Goal: Task Accomplishment & Management: Manage account settings

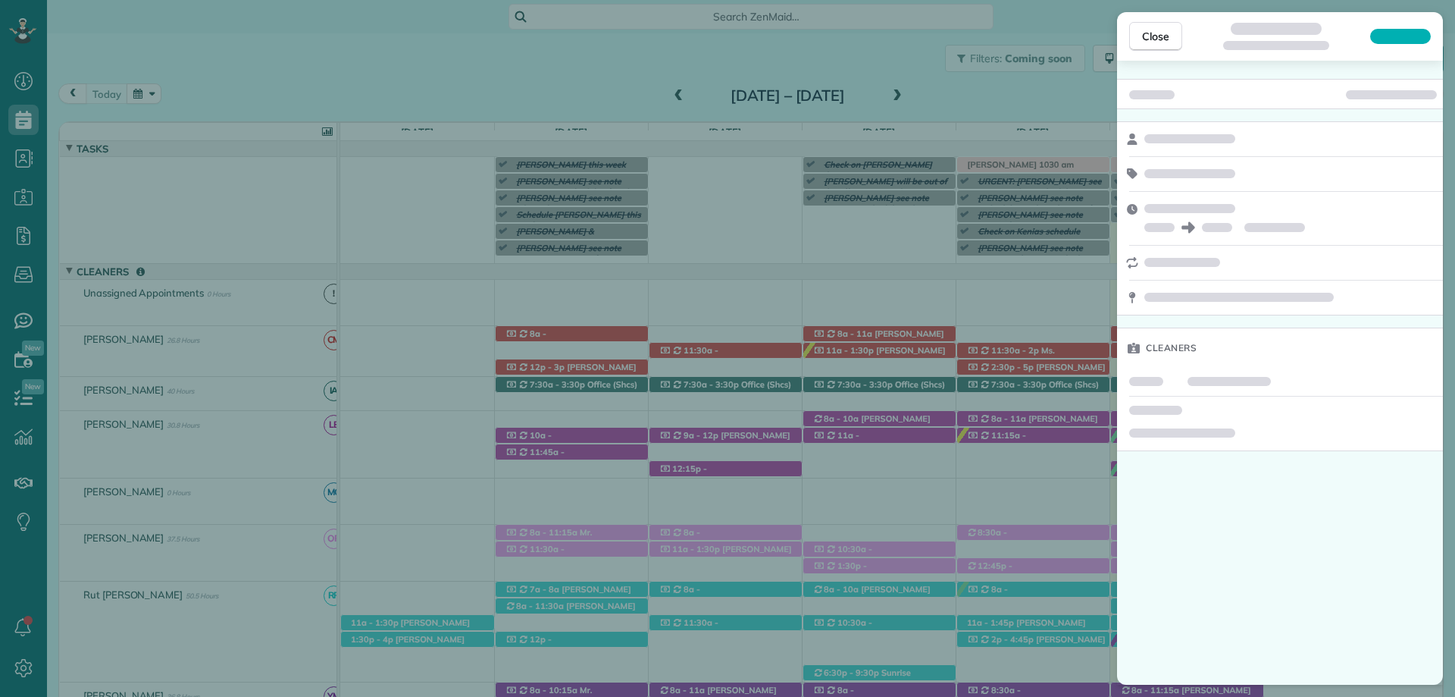
scroll to position [7, 7]
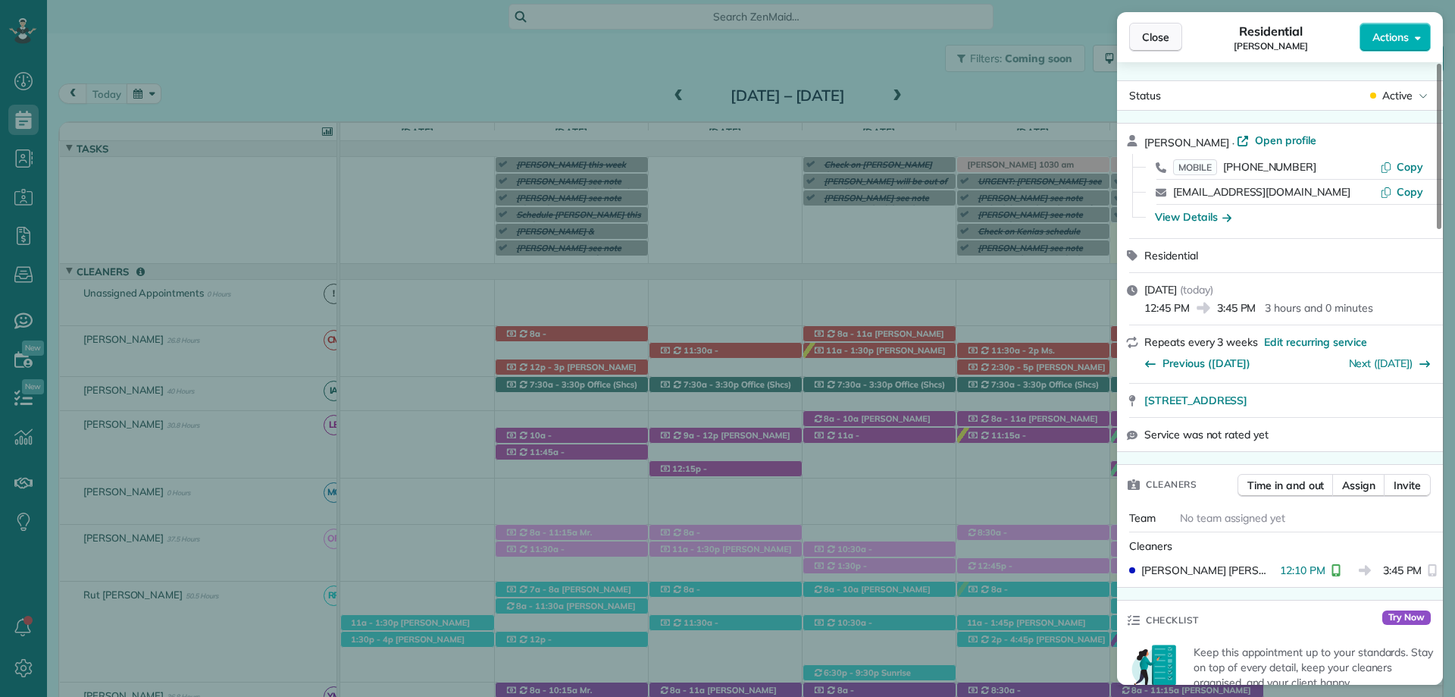
click at [1151, 29] on button "Close" at bounding box center [1155, 37] width 53 height 29
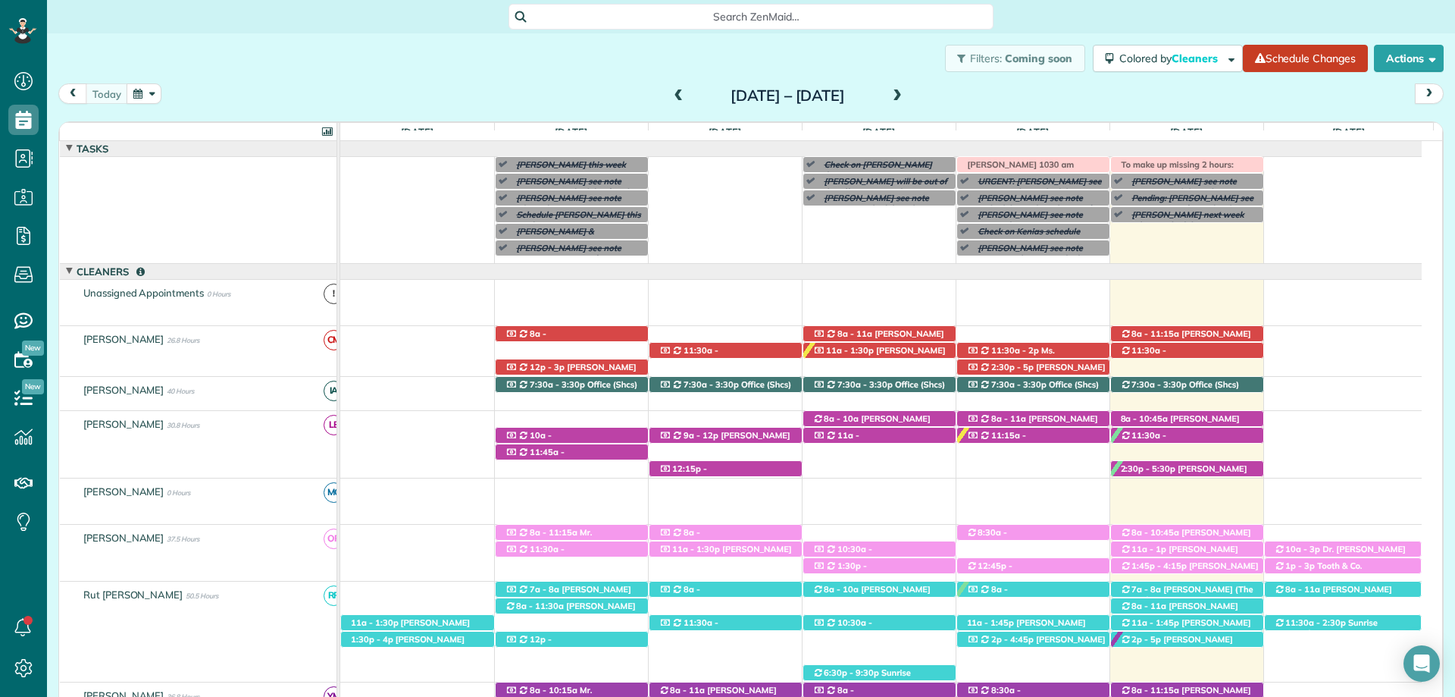
click at [906, 95] on span at bounding box center [897, 96] width 17 height 14
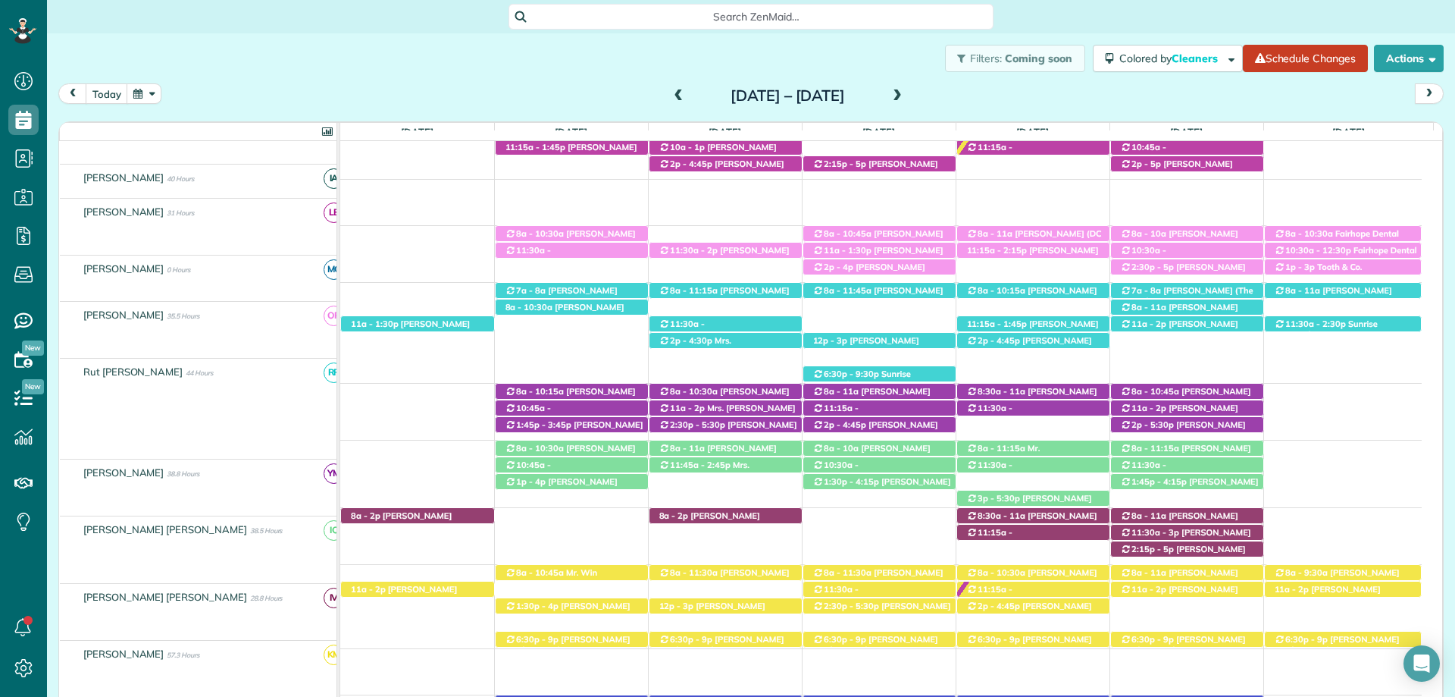
scroll to position [355, 0]
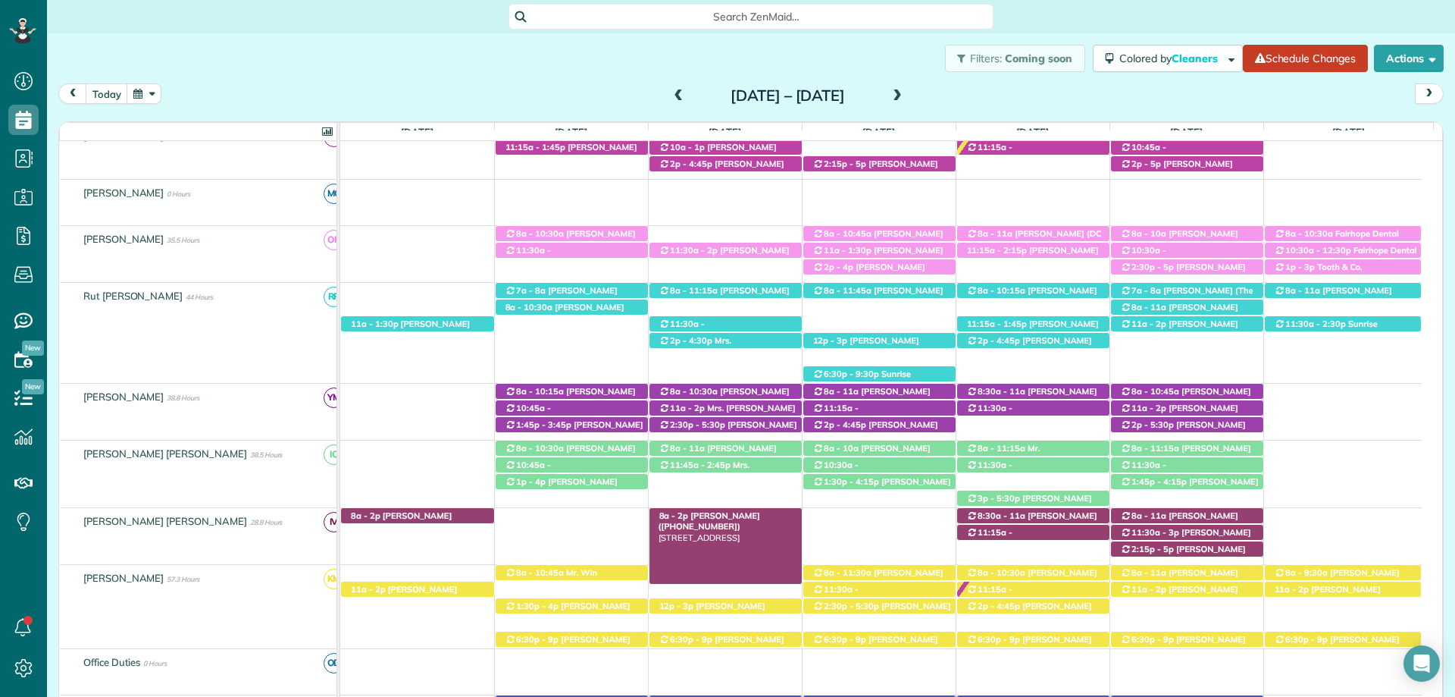
click at [719, 513] on span "Abby Dean (+14252814757)" at bounding box center [710, 520] width 102 height 21
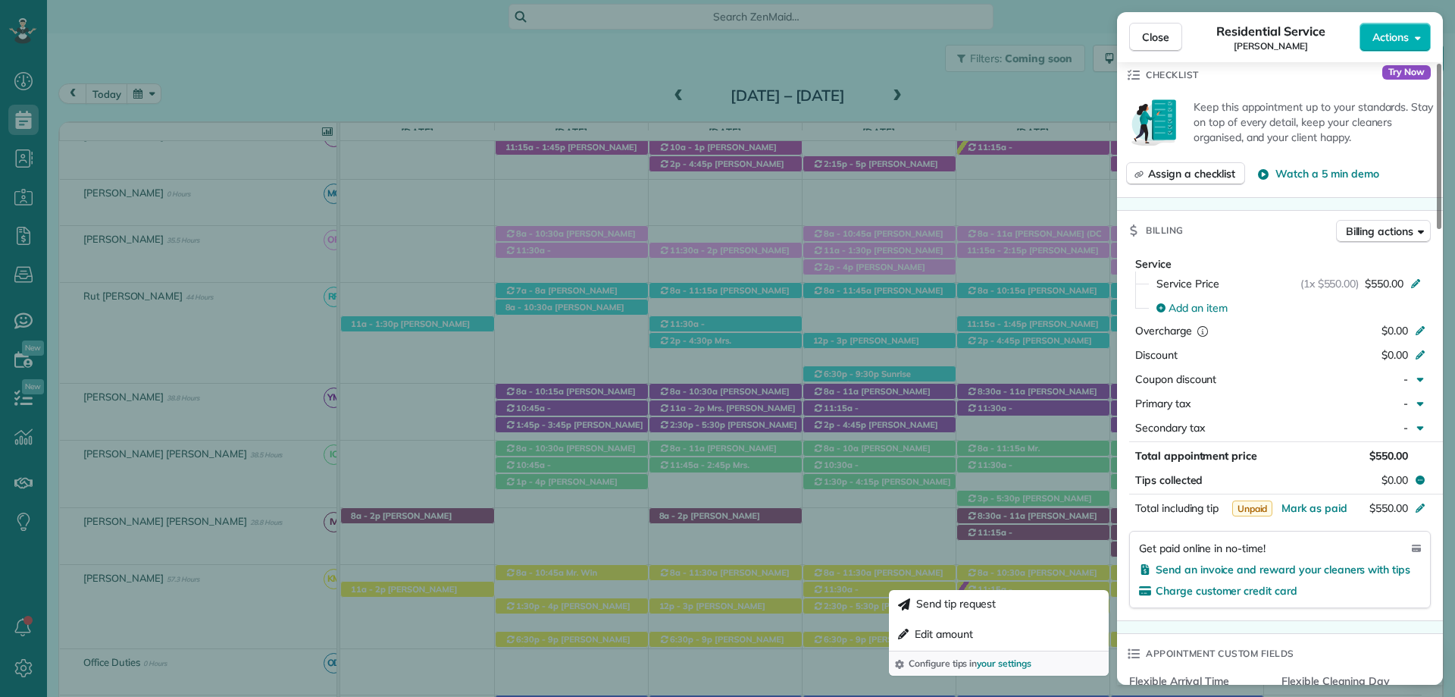
scroll to position [379, 0]
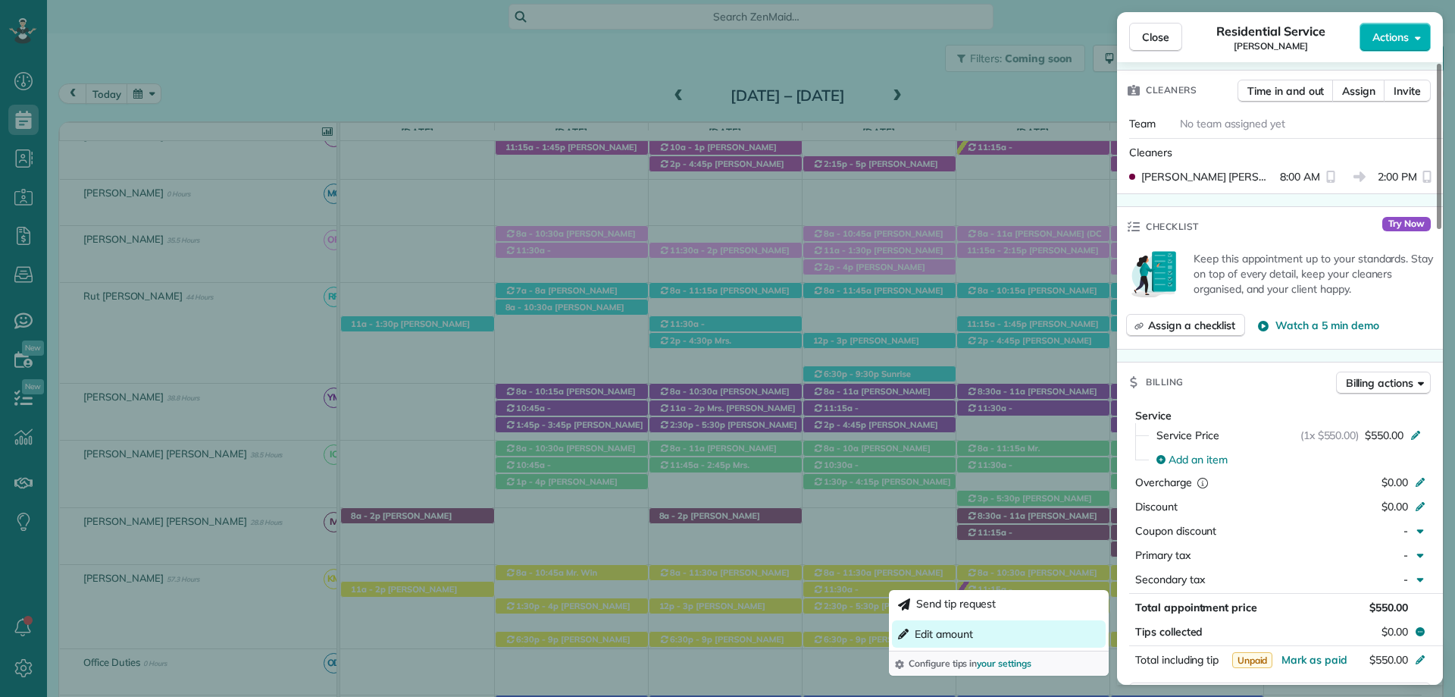
click at [953, 630] on span "Edit amount" at bounding box center [944, 633] width 58 height 15
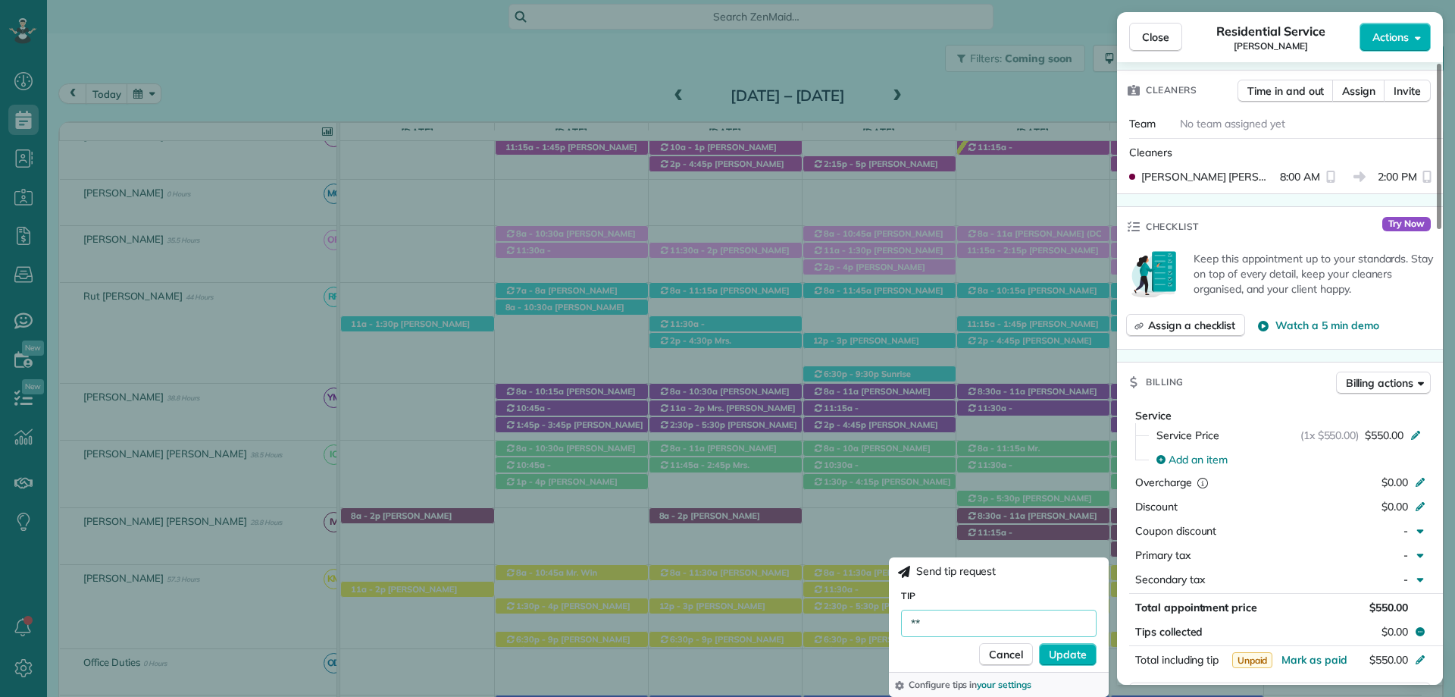
click at [964, 615] on input "**" at bounding box center [999, 622] width 196 height 27
type input "***"
click at [1067, 647] on span "Update" at bounding box center [1068, 654] width 38 height 15
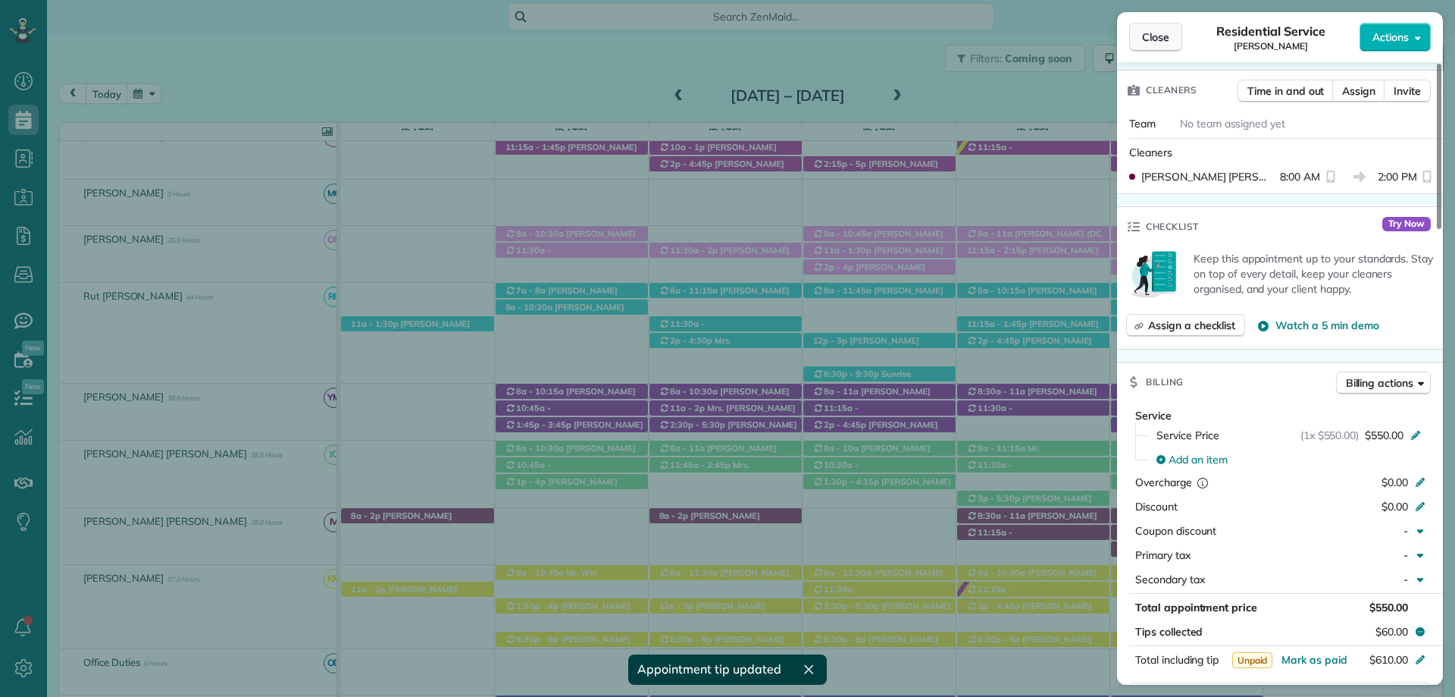
click at [1154, 36] on span "Close" at bounding box center [1155, 37] width 27 height 15
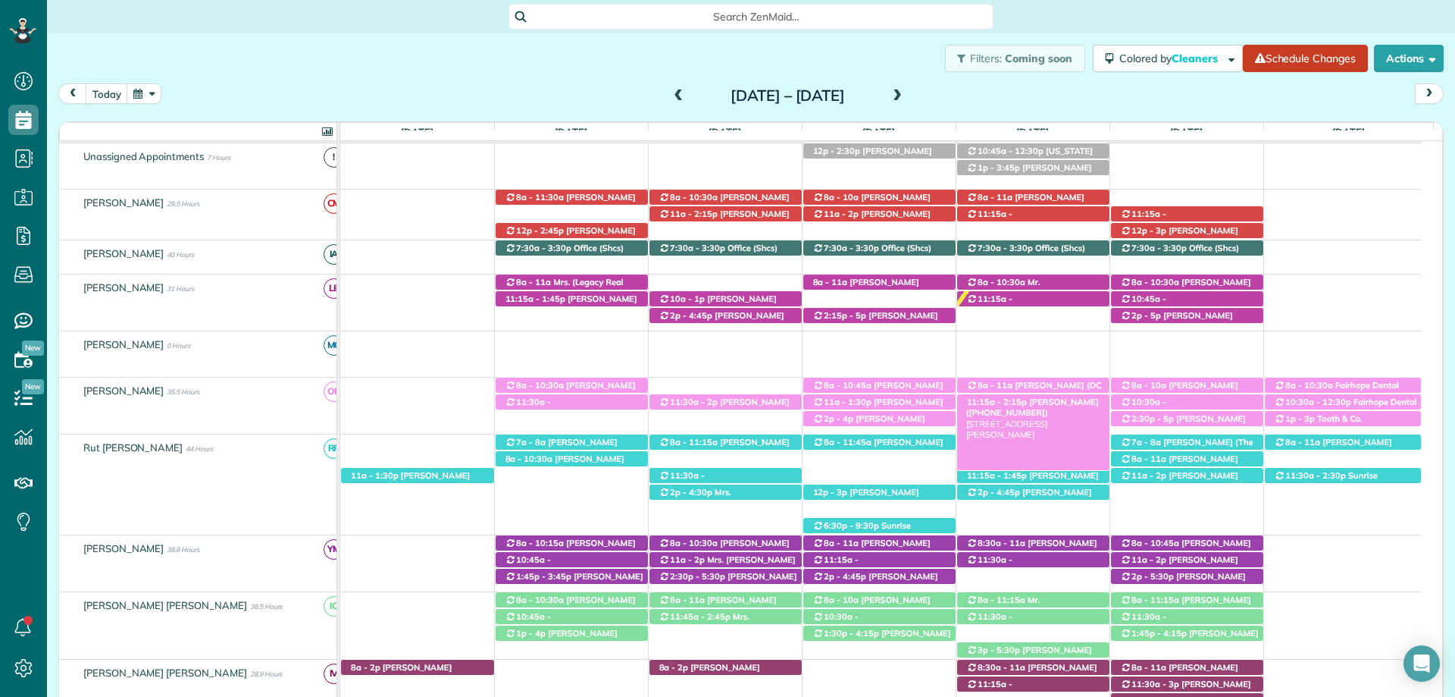
scroll to position [355, 0]
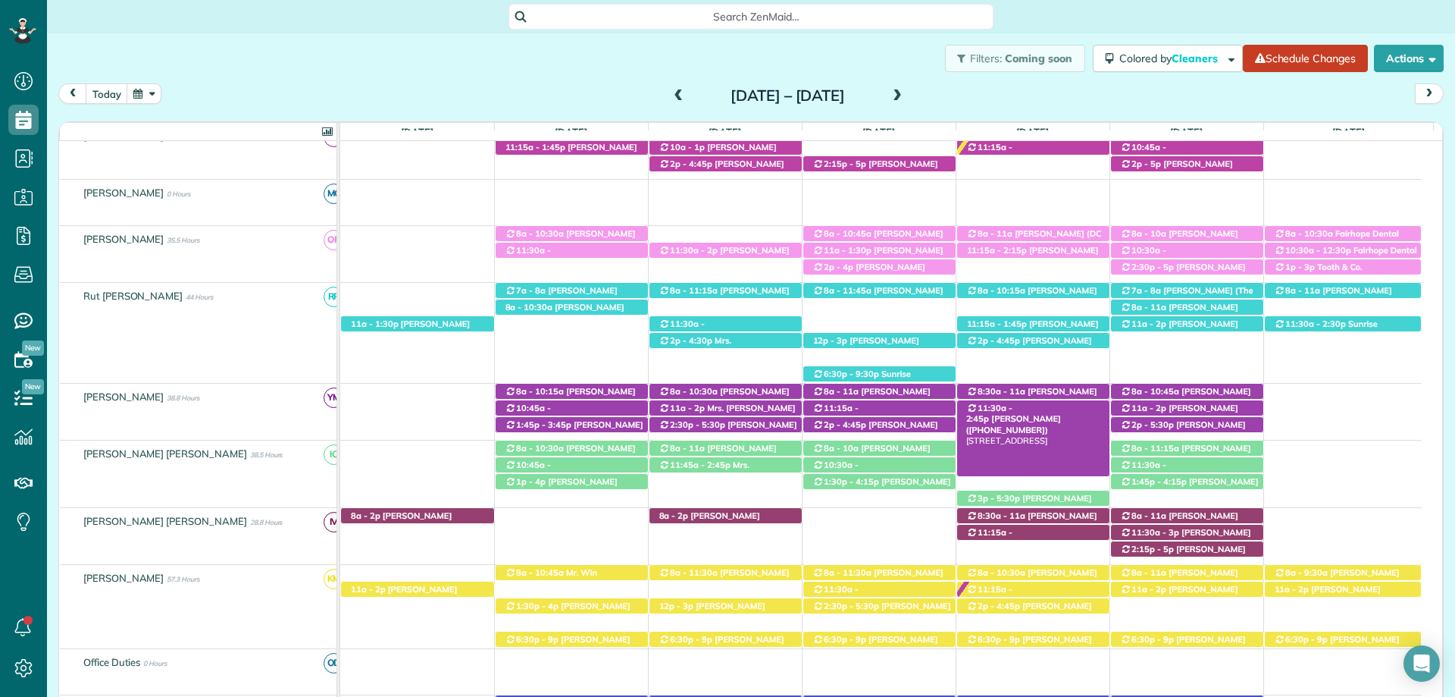
click at [1013, 414] on span "11:30a - 2:45p" at bounding box center [989, 412] width 47 height 21
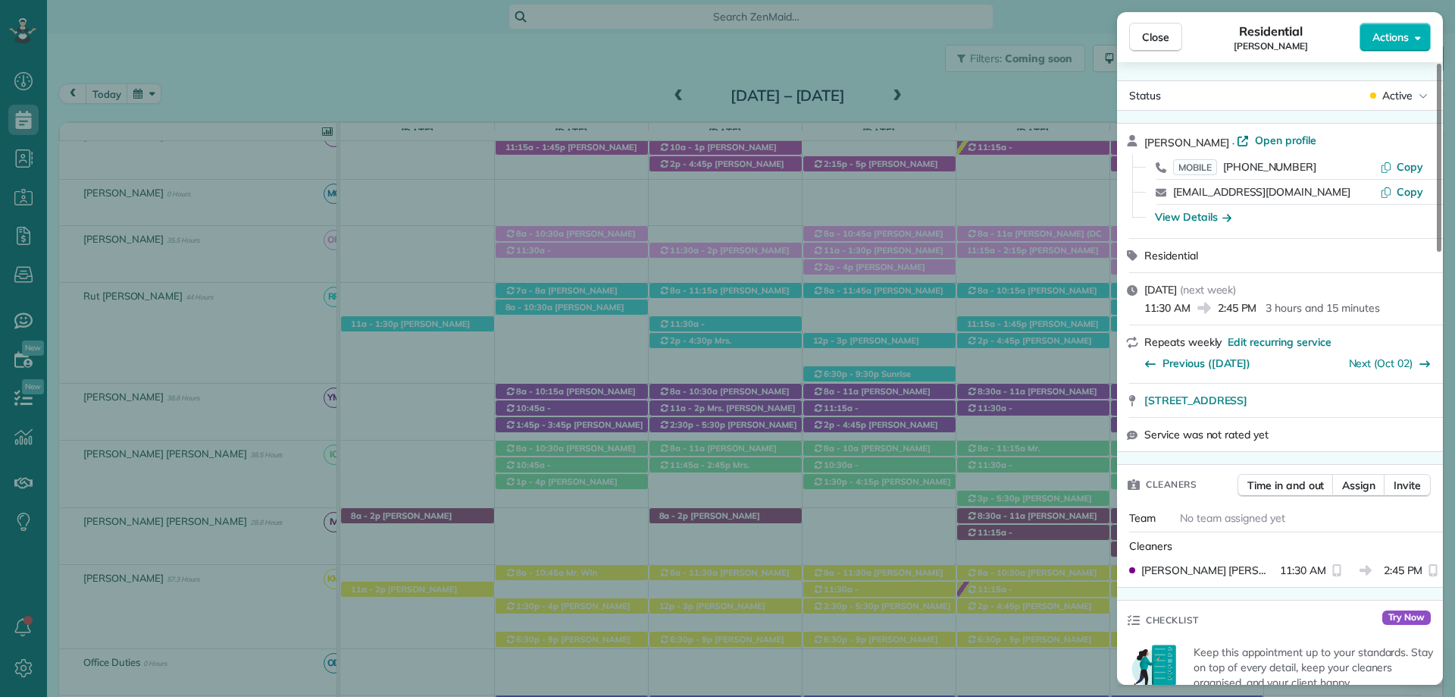
drag, startPoint x: 1301, startPoint y: 20, endPoint x: 1315, endPoint y: 49, distance: 31.9
click at [1301, 20] on div "Close Residential Mary Ann Terrell Actions" at bounding box center [1280, 37] width 326 height 50
click at [1402, 90] on span "Active" at bounding box center [1397, 95] width 30 height 15
click at [1346, 158] on span "Cancelled" at bounding box center [1327, 165] width 48 height 15
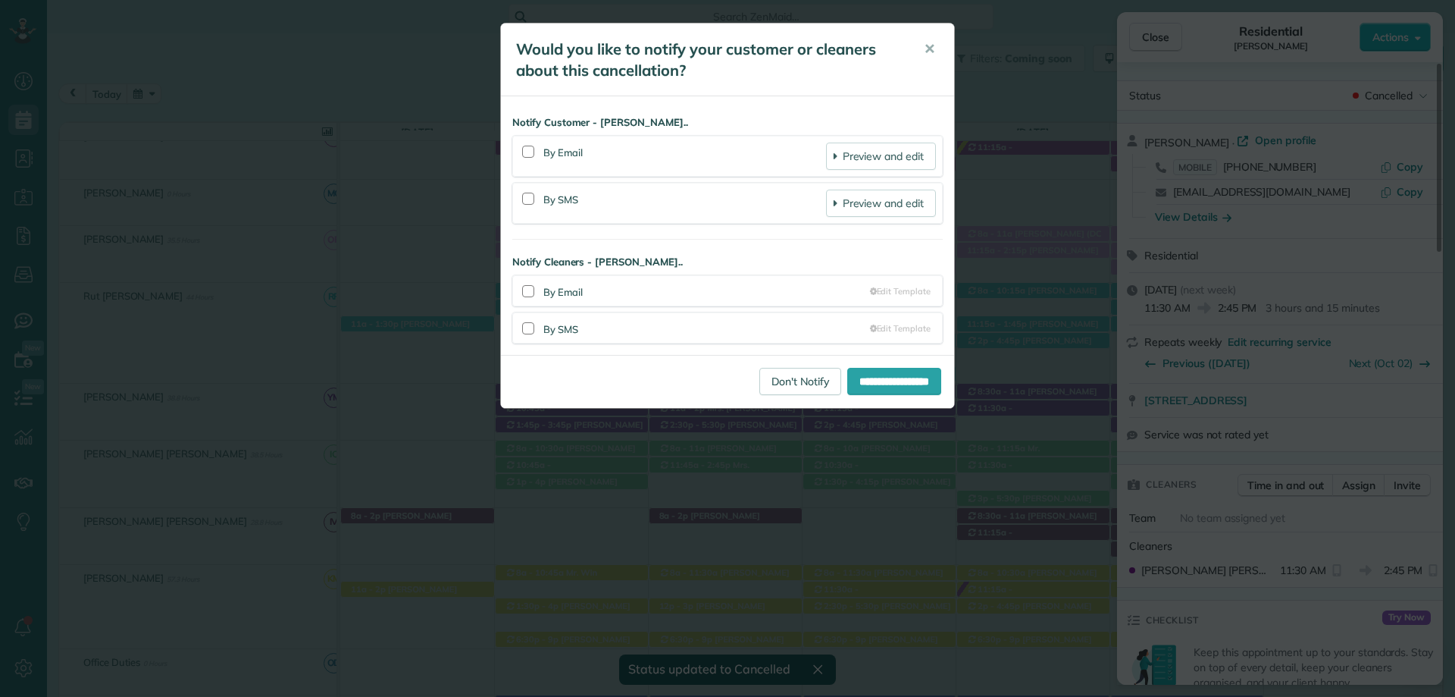
click at [530, 146] on div "**********" at bounding box center [727, 225] width 453 height 258
click at [527, 202] on div at bounding box center [528, 199] width 12 height 12
click at [528, 292] on div at bounding box center [528, 291] width 12 height 12
drag, startPoint x: 530, startPoint y: 331, endPoint x: 536, endPoint y: 189, distance: 141.9
click at [531, 331] on div at bounding box center [528, 328] width 12 height 12
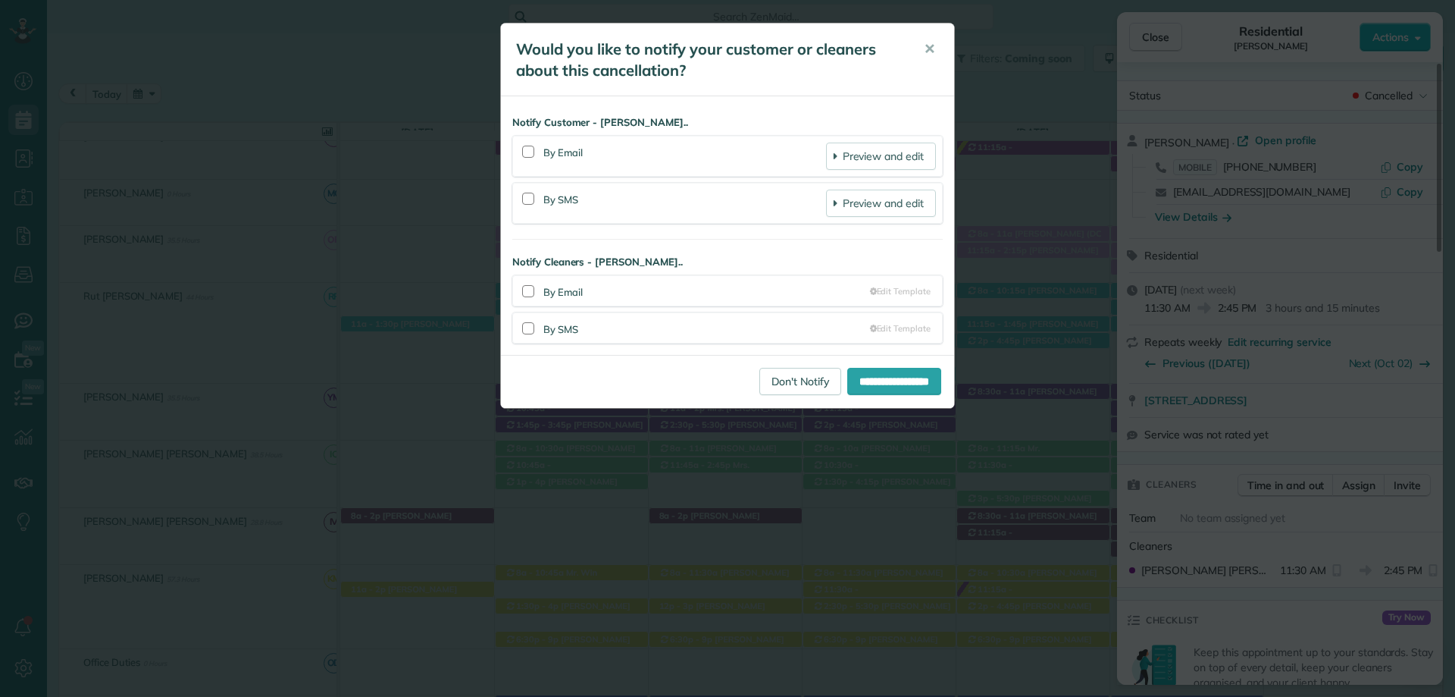
click at [531, 148] on div at bounding box center [528, 152] width 12 height 12
click at [885, 380] on input "**********" at bounding box center [894, 381] width 94 height 27
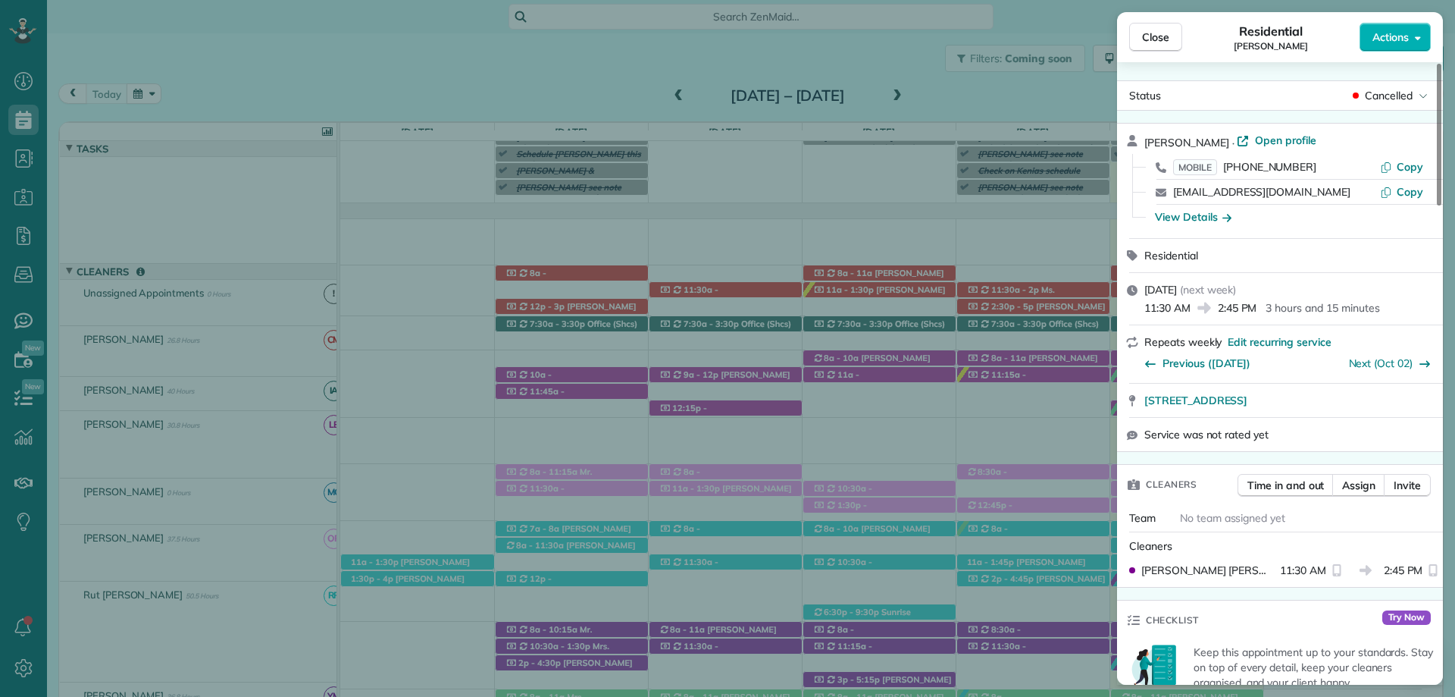
scroll to position [7, 7]
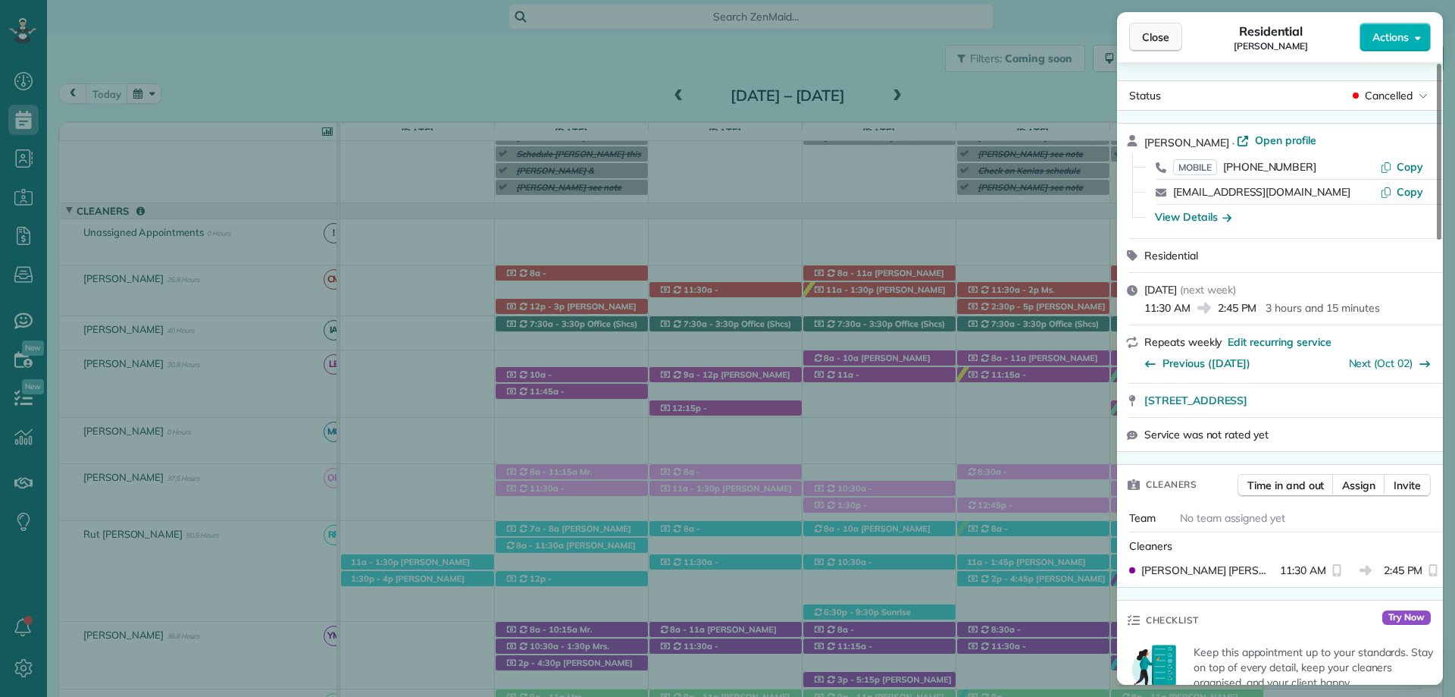
click at [1169, 43] on span "Close" at bounding box center [1155, 37] width 27 height 15
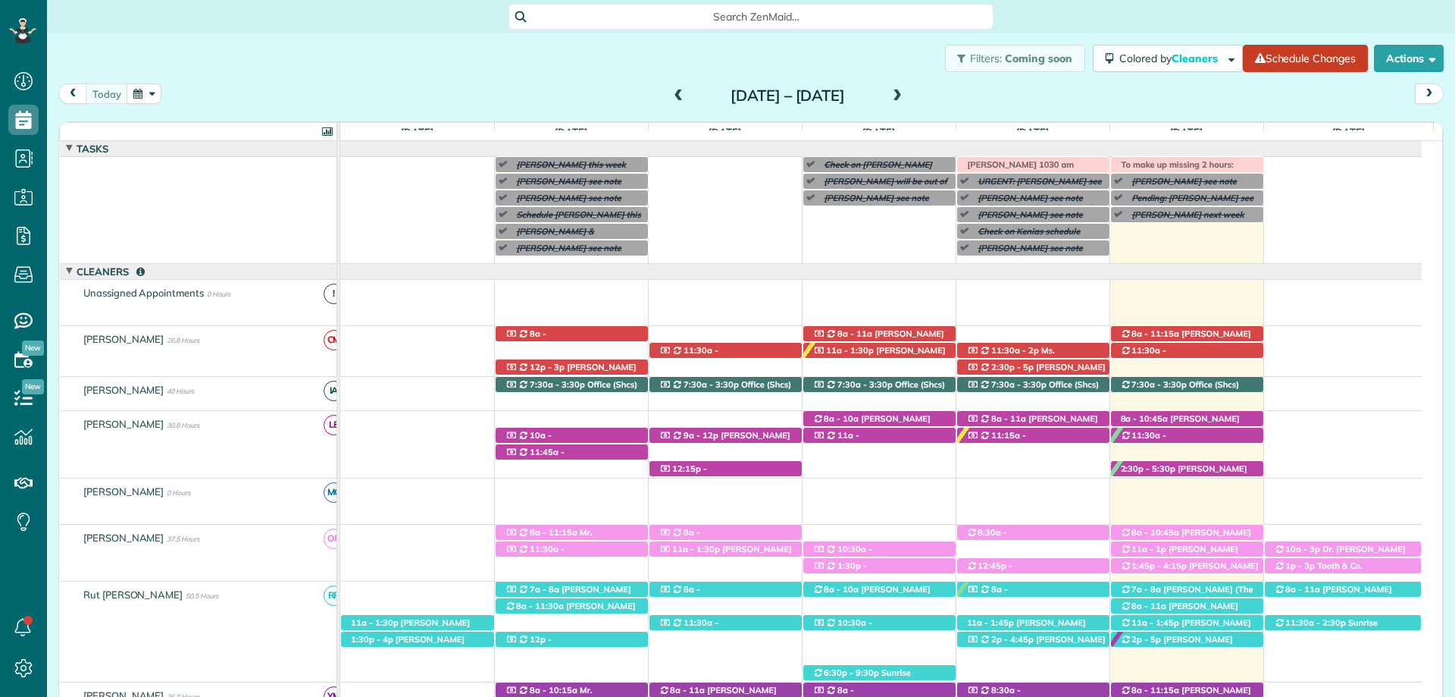
scroll to position [591, 0]
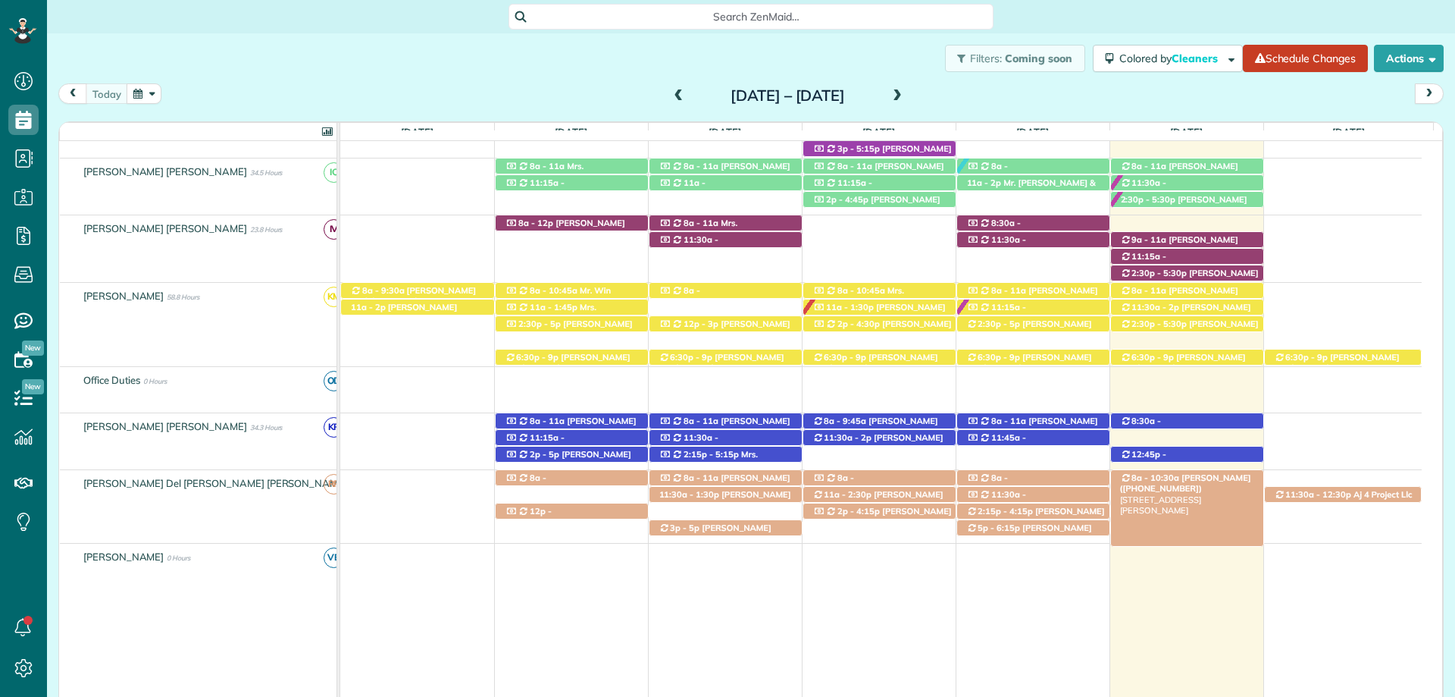
click at [1195, 478] on span "[PERSON_NAME] ([PHONE_NUMBER])" at bounding box center [1185, 482] width 131 height 21
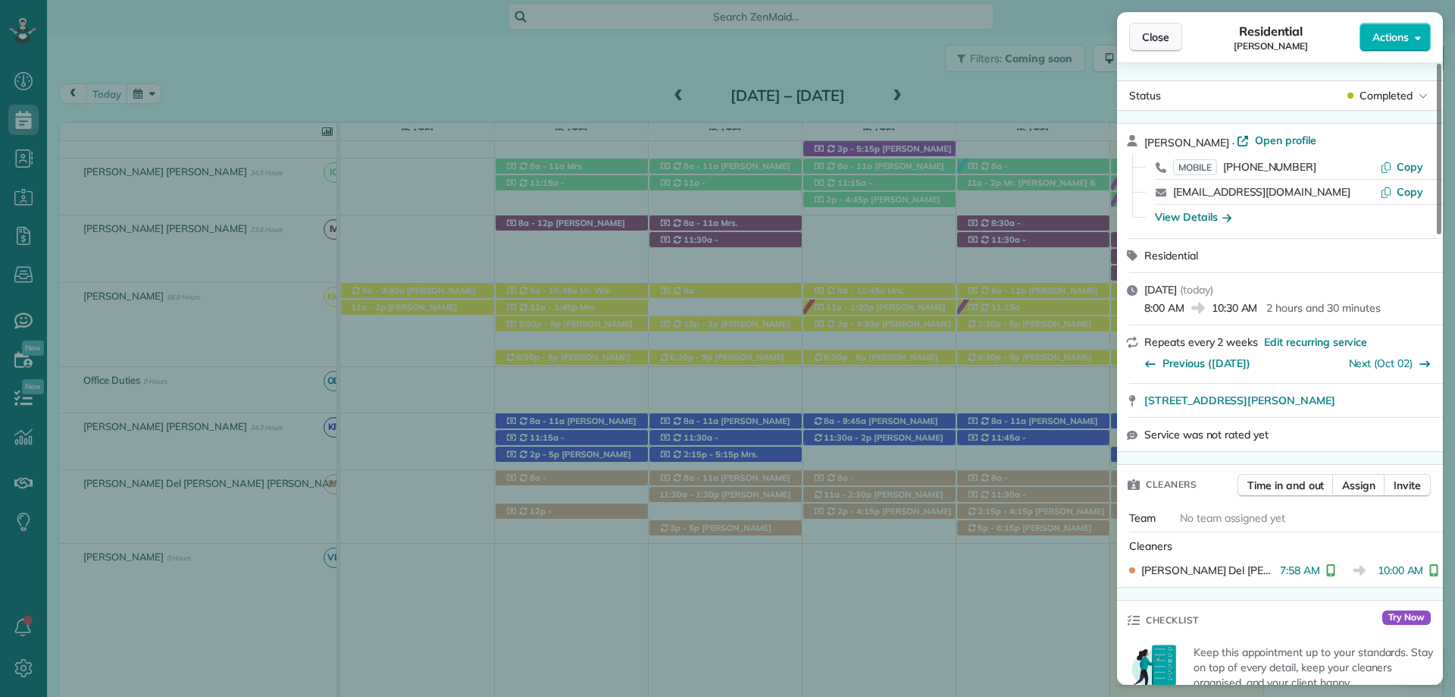
click at [1153, 33] on span "Close" at bounding box center [1155, 37] width 27 height 15
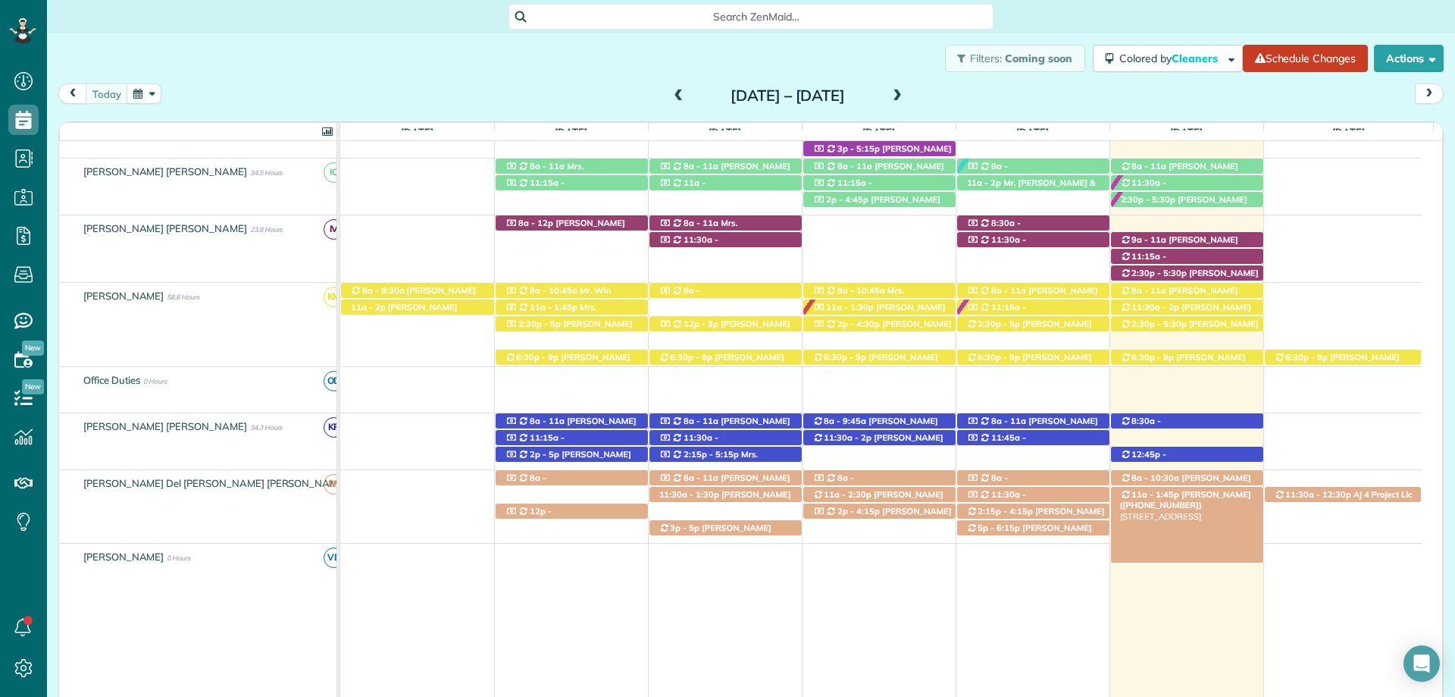
click at [1212, 495] on span "[PERSON_NAME] ([PHONE_NUMBER])" at bounding box center [1185, 499] width 131 height 21
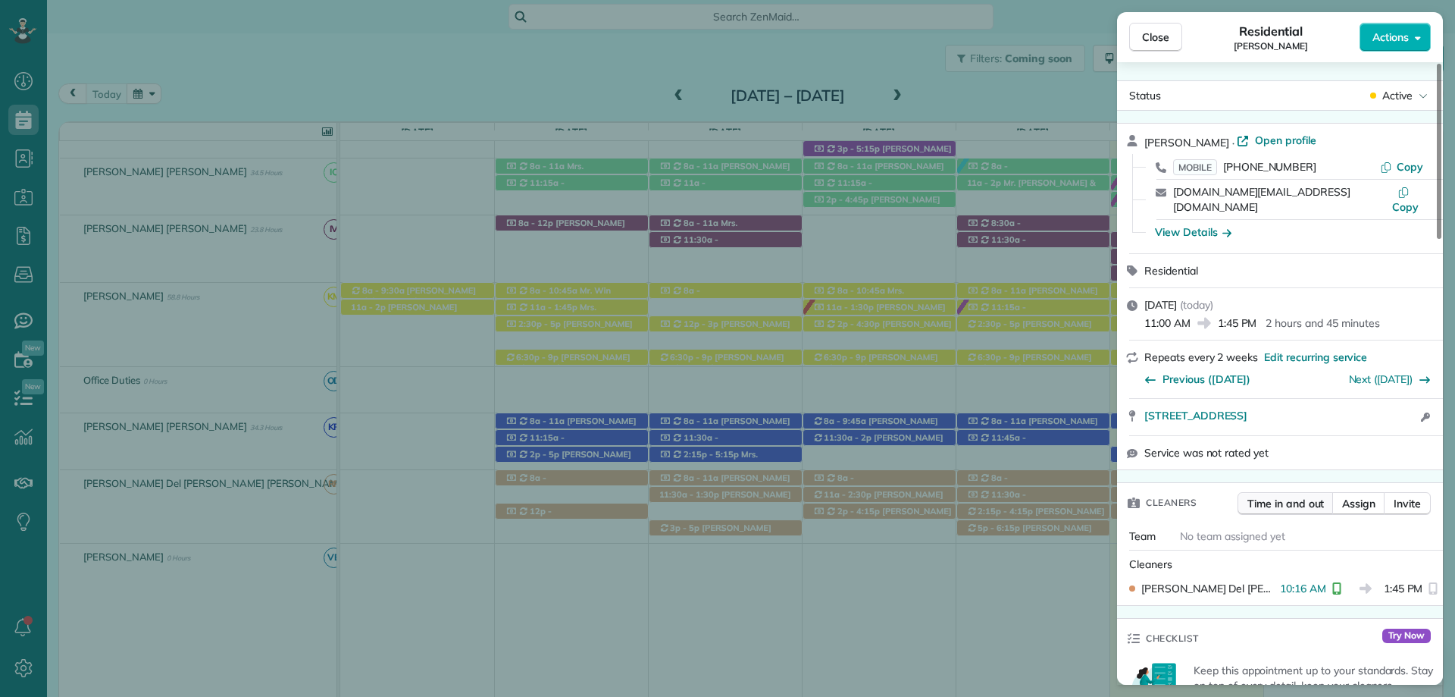
click at [1157, 34] on span "Close" at bounding box center [1155, 37] width 27 height 15
